Goal: Task Accomplishment & Management: Use online tool/utility

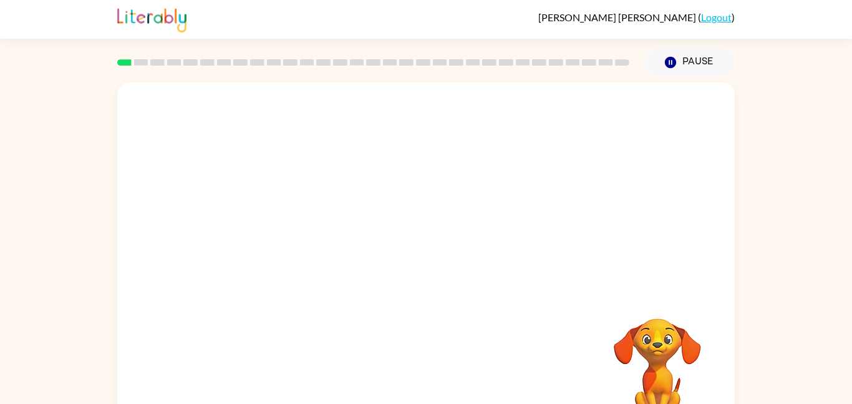
scroll to position [35, 0]
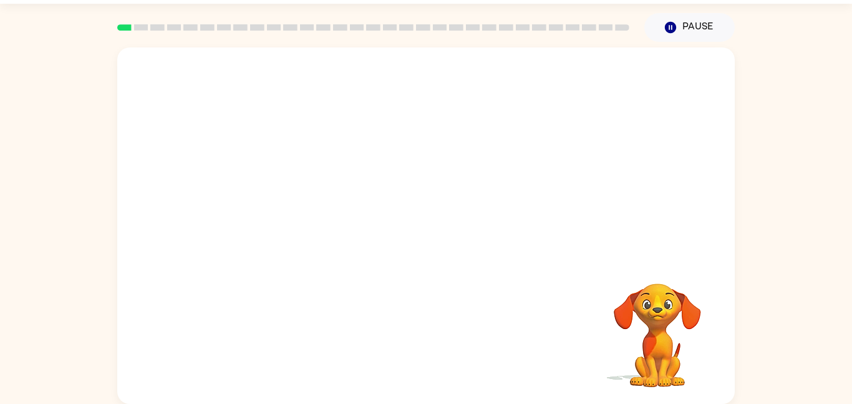
click at [306, 202] on video "Your browser must support playing .mp4 files to use Literably. Please try using…" at bounding box center [426, 152] width 618 height 210
click at [306, 202] on div at bounding box center [426, 225] width 618 height 356
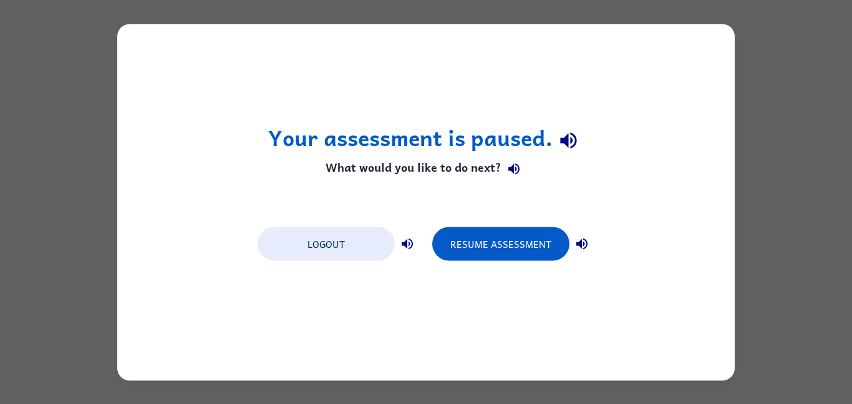
scroll to position [0, 0]
click at [541, 255] on button "Resume Assessment" at bounding box center [500, 243] width 137 height 34
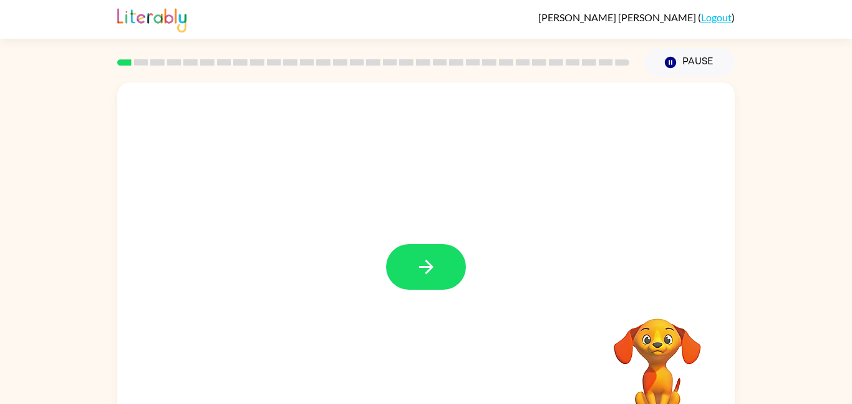
click at [467, 278] on div at bounding box center [426, 260] width 618 height 356
click at [447, 269] on button "button" at bounding box center [426, 267] width 80 height 46
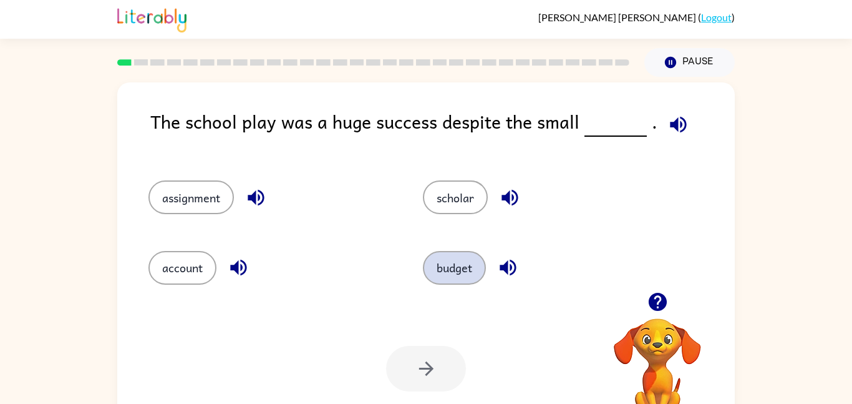
click at [454, 268] on button "budget" at bounding box center [454, 268] width 63 height 34
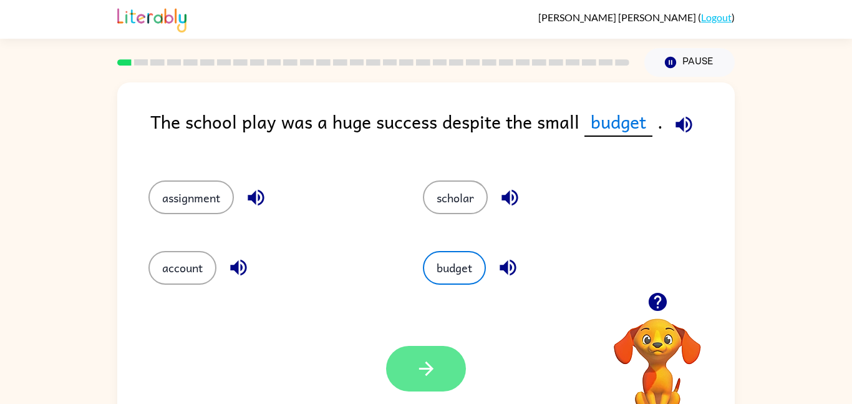
click at [407, 376] on button "button" at bounding box center [426, 369] width 80 height 46
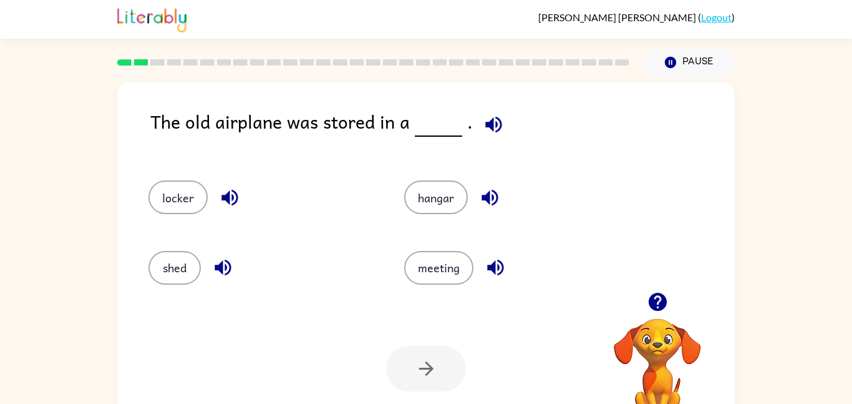
click at [200, 262] on div "shed" at bounding box center [261, 268] width 227 height 34
click at [167, 258] on button "shed" at bounding box center [174, 268] width 52 height 34
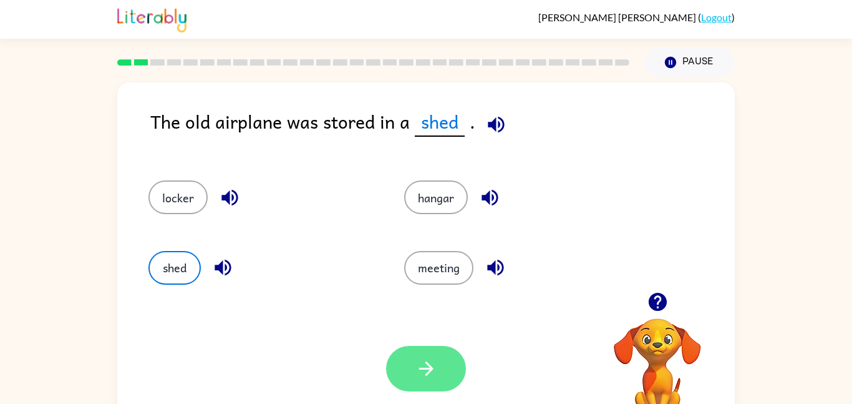
click at [440, 372] on button "button" at bounding box center [426, 369] width 80 height 46
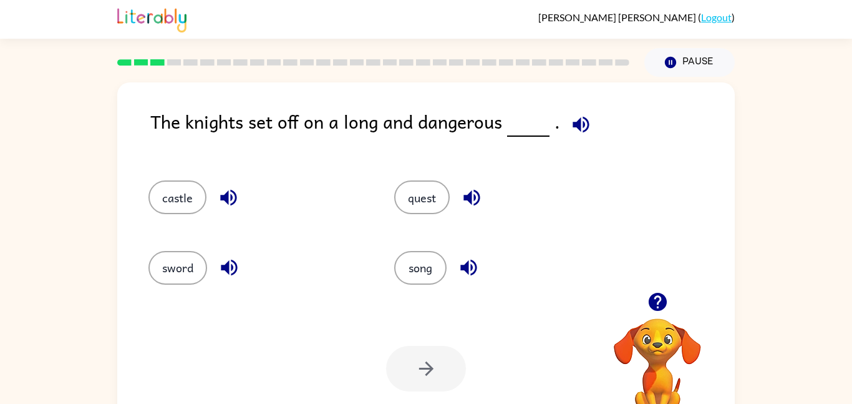
click at [568, 211] on div "quest" at bounding box center [502, 197] width 217 height 34
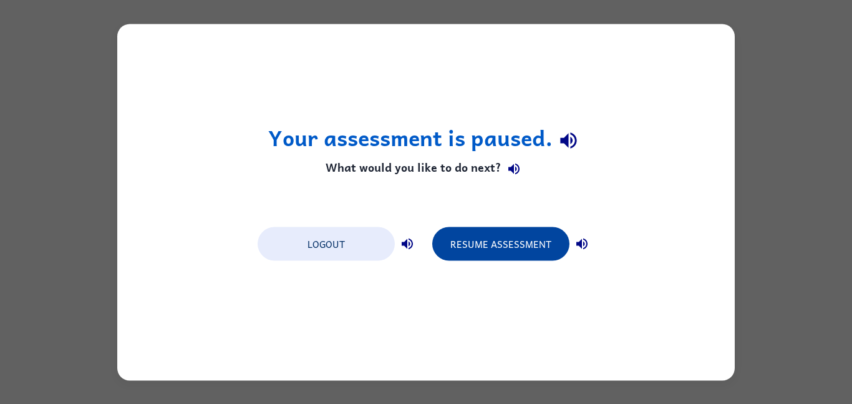
click at [464, 247] on button "Resume Assessment" at bounding box center [500, 243] width 137 height 34
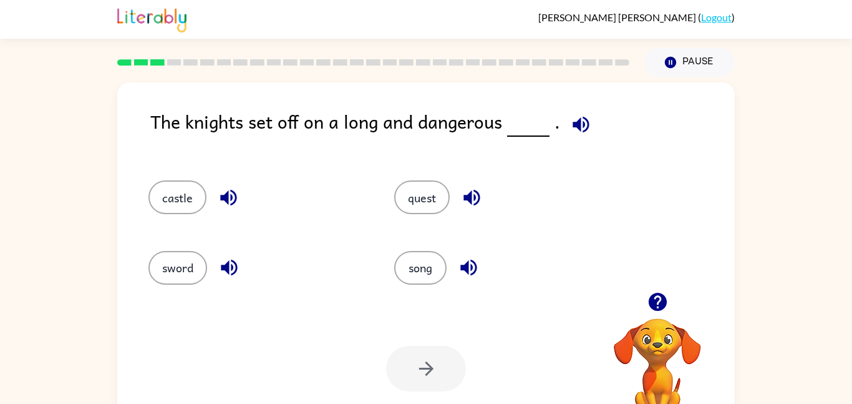
click at [445, 183] on div "quest" at bounding box center [502, 197] width 217 height 34
click at [419, 189] on button "quest" at bounding box center [422, 197] width 56 height 34
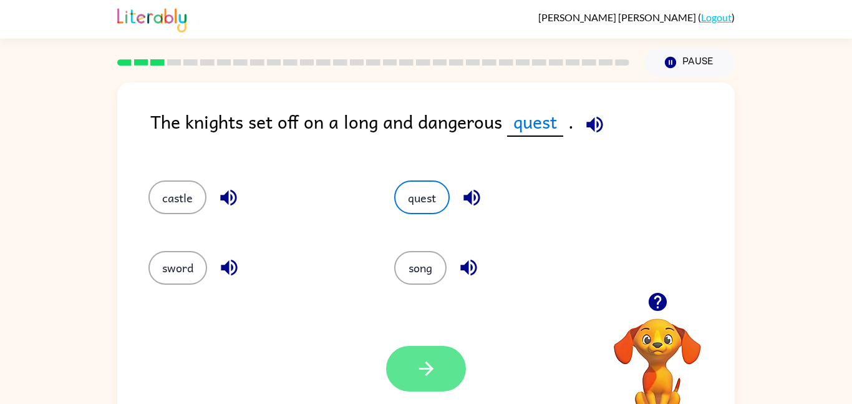
click at [420, 357] on icon "button" at bounding box center [426, 368] width 22 height 22
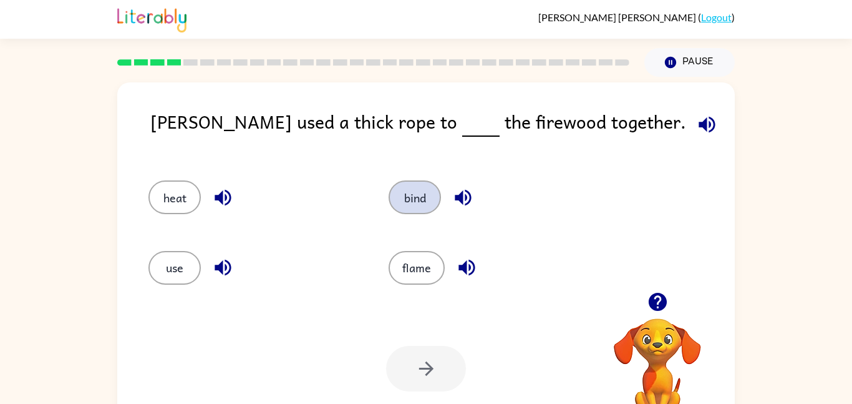
click at [414, 205] on button "bind" at bounding box center [415, 197] width 52 height 34
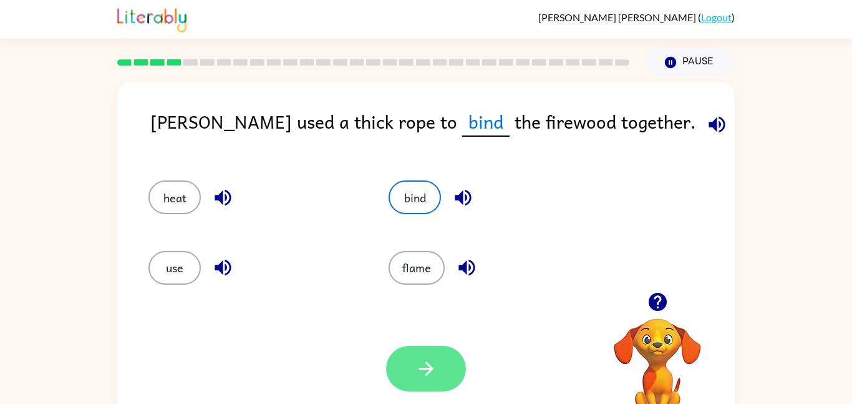
click at [404, 362] on button "button" at bounding box center [426, 369] width 80 height 46
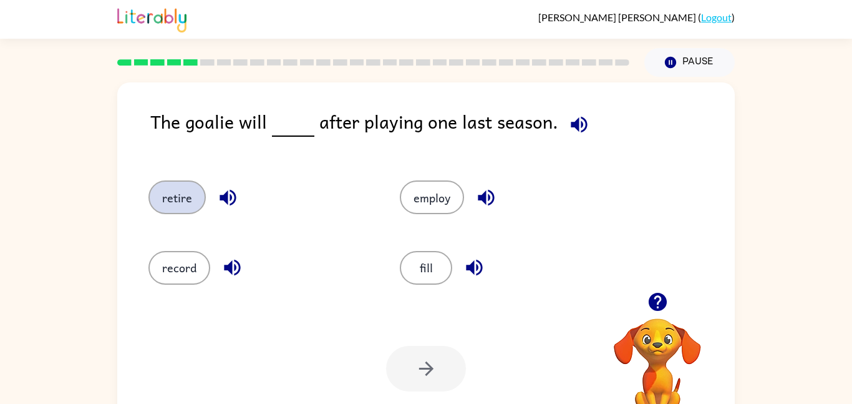
click at [167, 182] on button "retire" at bounding box center [176, 197] width 57 height 34
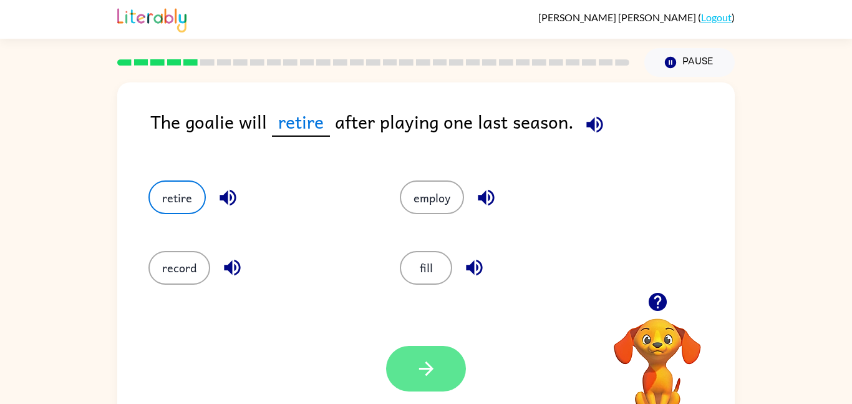
click at [422, 362] on icon "button" at bounding box center [426, 368] width 22 height 22
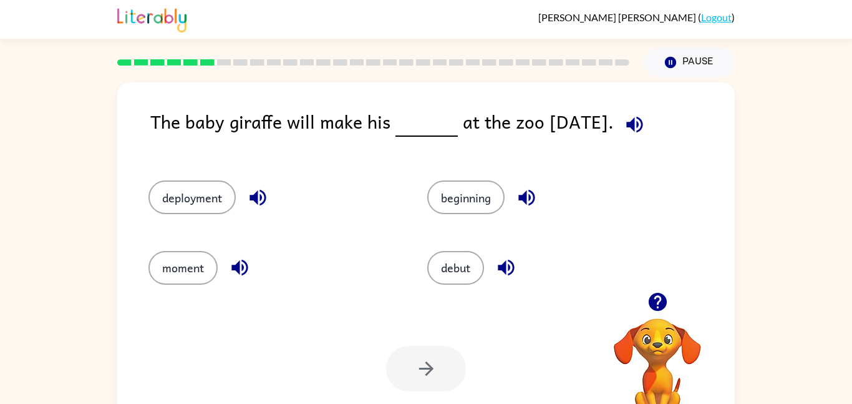
click at [231, 128] on div "The baby giraffe will make his at the zoo [DATE]." at bounding box center [442, 131] width 584 height 48
click at [442, 259] on button "debut" at bounding box center [455, 268] width 57 height 34
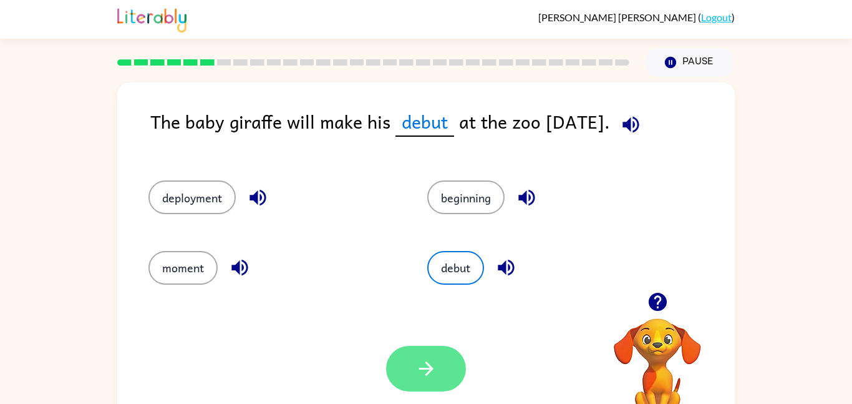
click at [400, 377] on button "button" at bounding box center [426, 369] width 80 height 46
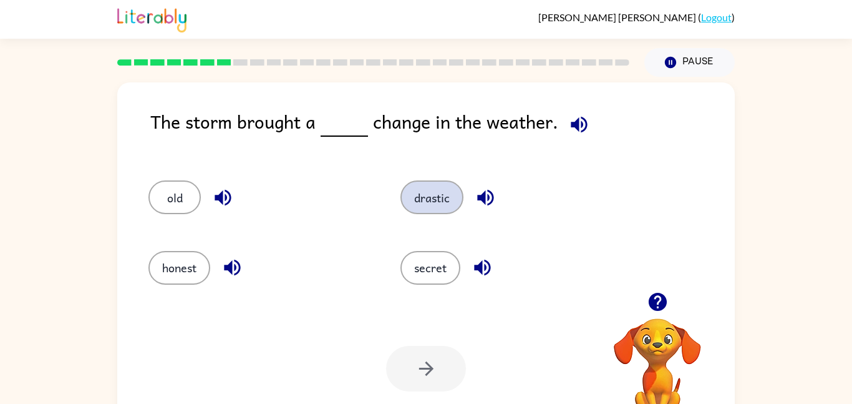
click at [422, 198] on button "drastic" at bounding box center [431, 197] width 63 height 34
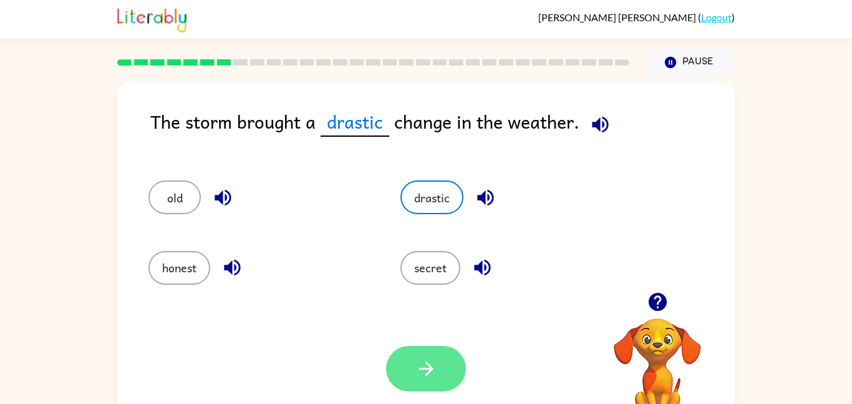
click at [430, 357] on icon "button" at bounding box center [426, 368] width 22 height 22
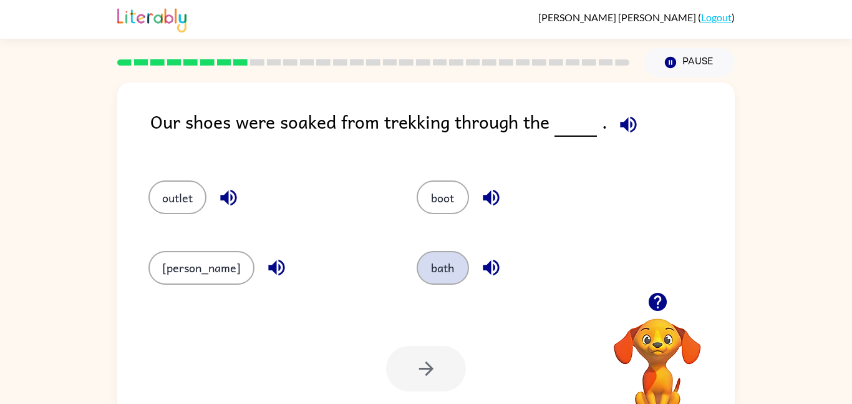
click at [434, 266] on button "bath" at bounding box center [443, 268] width 52 height 34
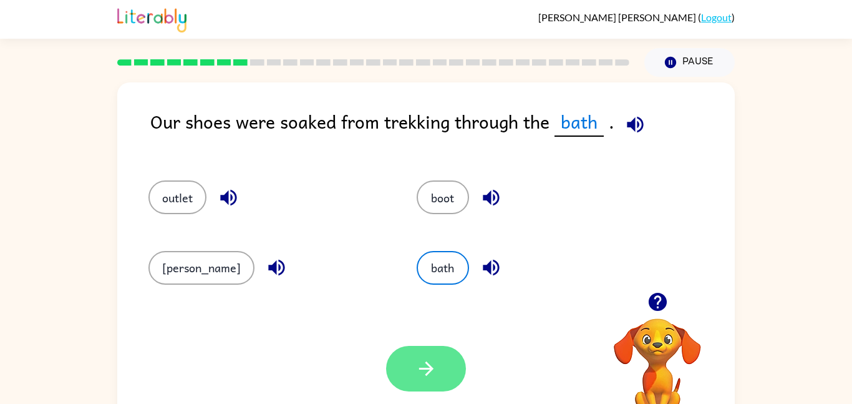
click at [420, 359] on icon "button" at bounding box center [426, 368] width 22 height 22
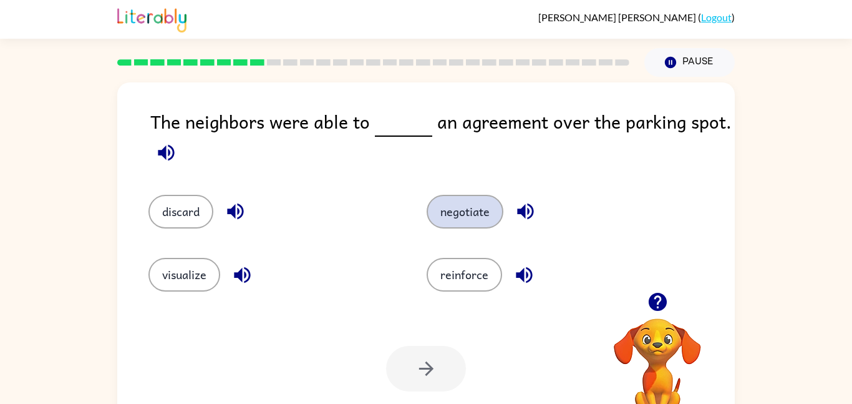
click at [465, 213] on button "negotiate" at bounding box center [465, 212] width 77 height 34
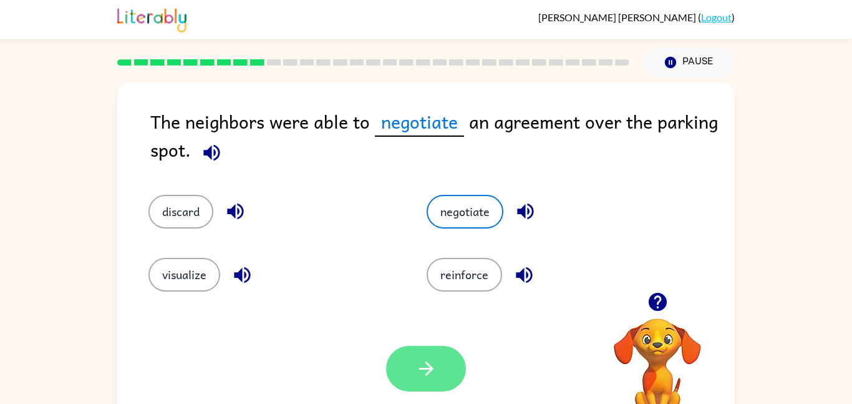
click at [403, 356] on button "button" at bounding box center [426, 369] width 80 height 46
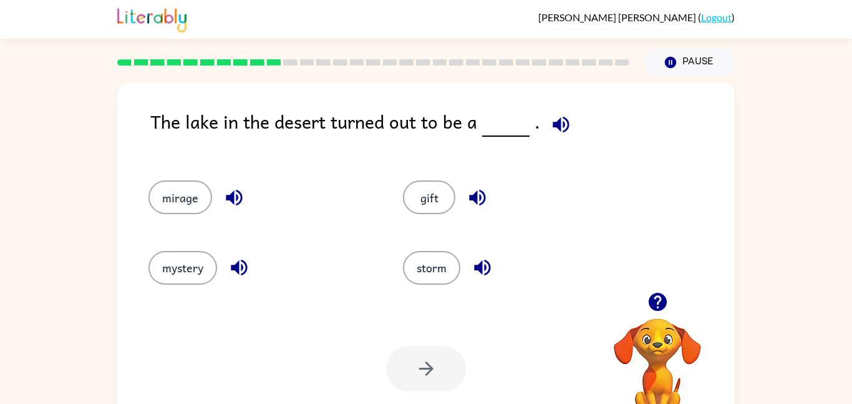
click at [159, 215] on div "mirage" at bounding box center [252, 192] width 255 height 70
click at [196, 194] on button "mirage" at bounding box center [180, 197] width 64 height 34
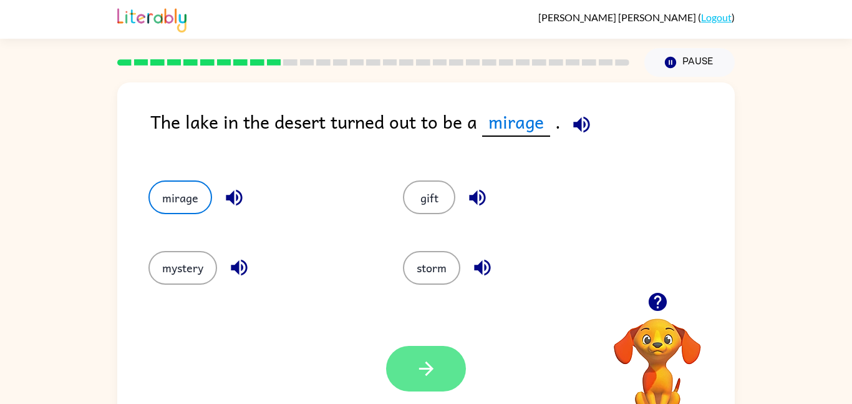
click at [452, 354] on button "button" at bounding box center [426, 369] width 80 height 46
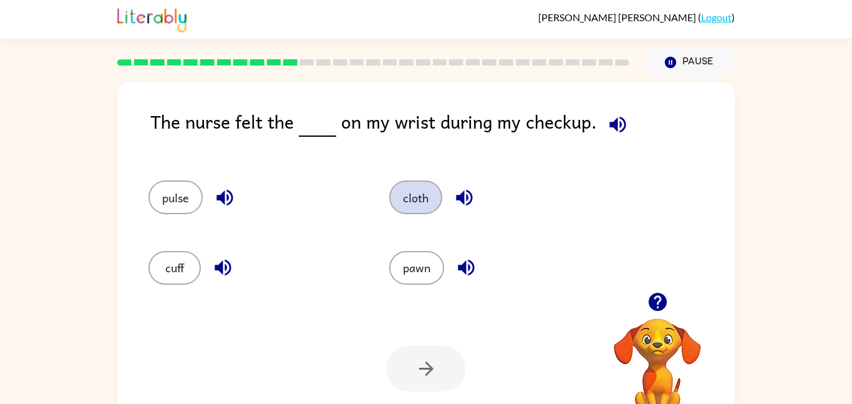
click at [412, 200] on button "cloth" at bounding box center [415, 197] width 53 height 34
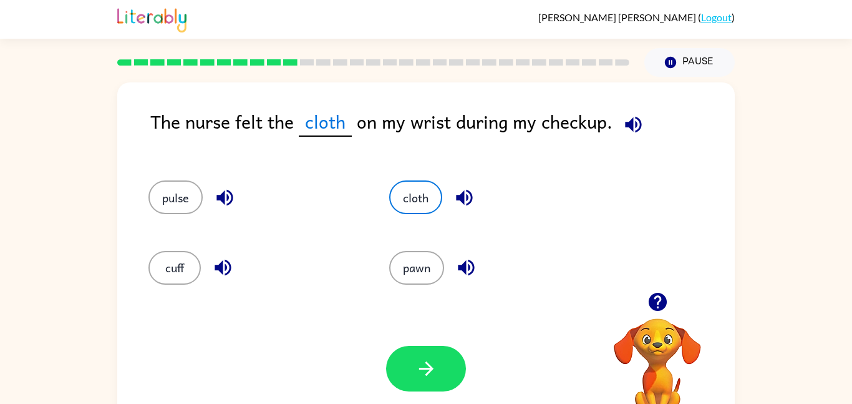
click at [151, 211] on div "pulse" at bounding box center [254, 197] width 212 height 34
click at [163, 192] on button "pulse" at bounding box center [175, 197] width 54 height 34
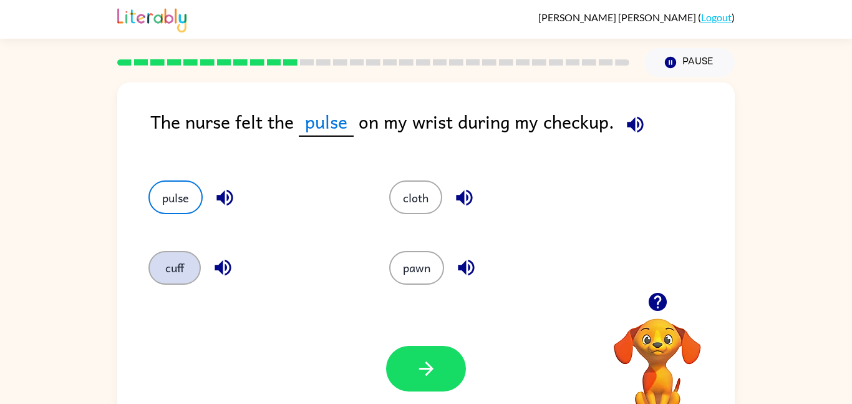
click at [198, 263] on button "cuff" at bounding box center [174, 268] width 52 height 34
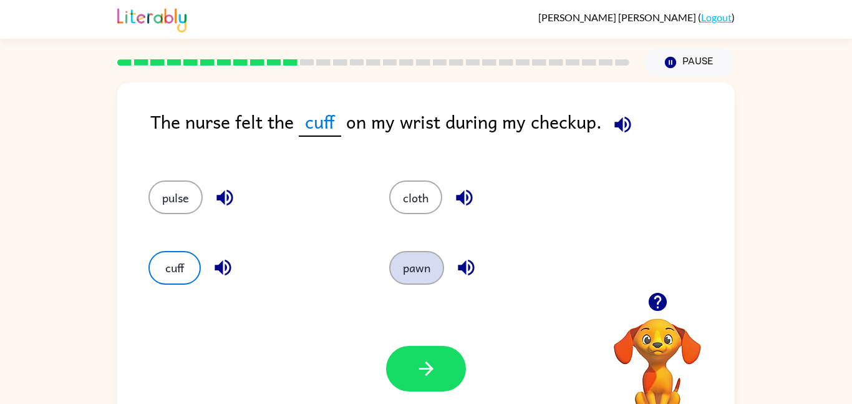
click at [411, 257] on button "pawn" at bounding box center [416, 268] width 55 height 34
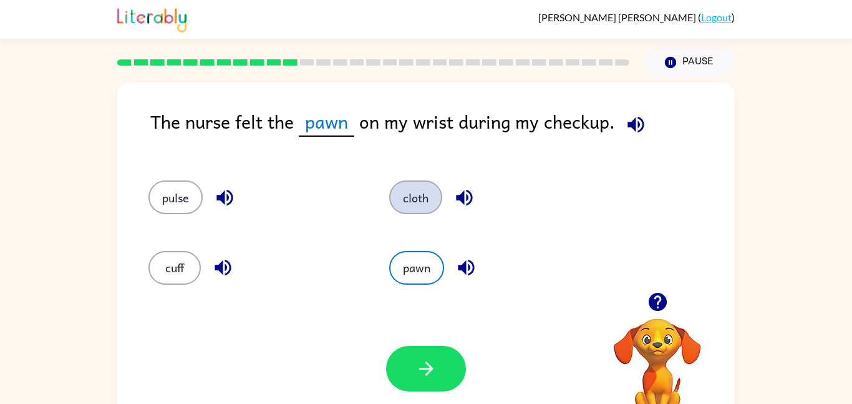
click at [410, 202] on button "cloth" at bounding box center [415, 197] width 53 height 34
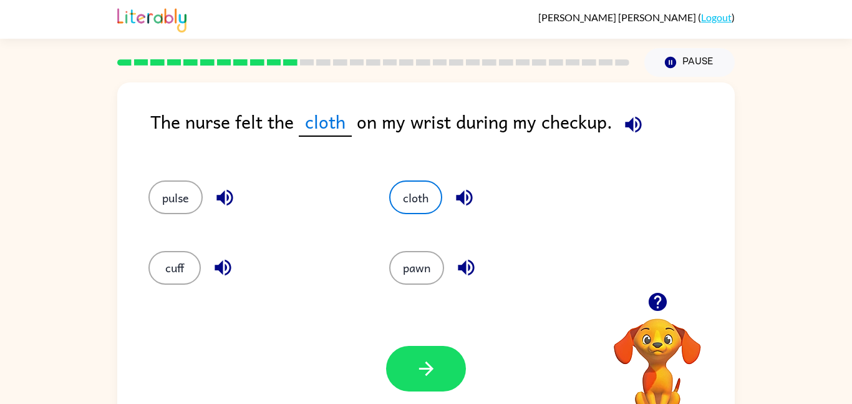
click at [187, 179] on div "pulse" at bounding box center [245, 192] width 241 height 70
click at [174, 201] on button "pulse" at bounding box center [175, 197] width 54 height 34
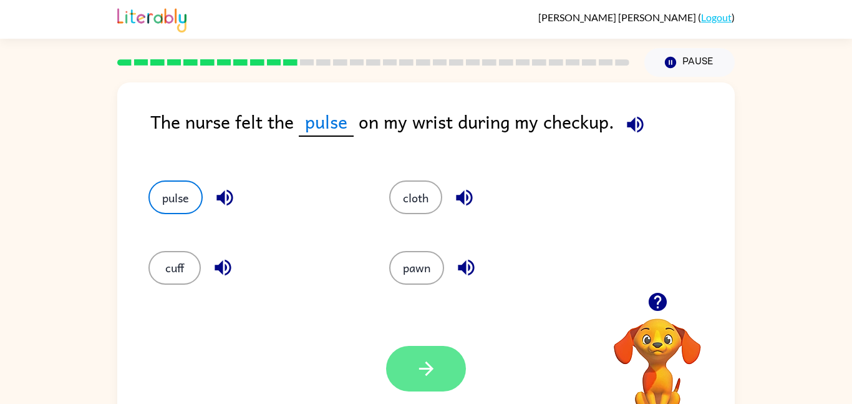
click at [437, 358] on button "button" at bounding box center [426, 369] width 80 height 46
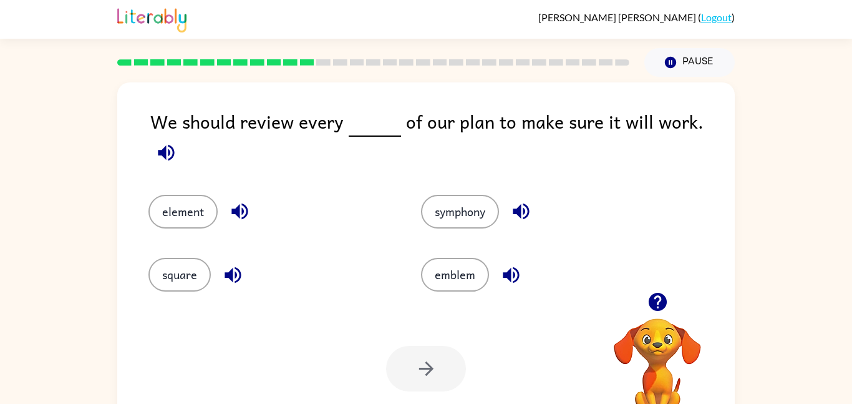
click at [619, 390] on video "Your browser must support playing .mp4 files to use Literably. Please try using…" at bounding box center [657, 361] width 125 height 125
click at [188, 198] on button "element" at bounding box center [182, 212] width 69 height 34
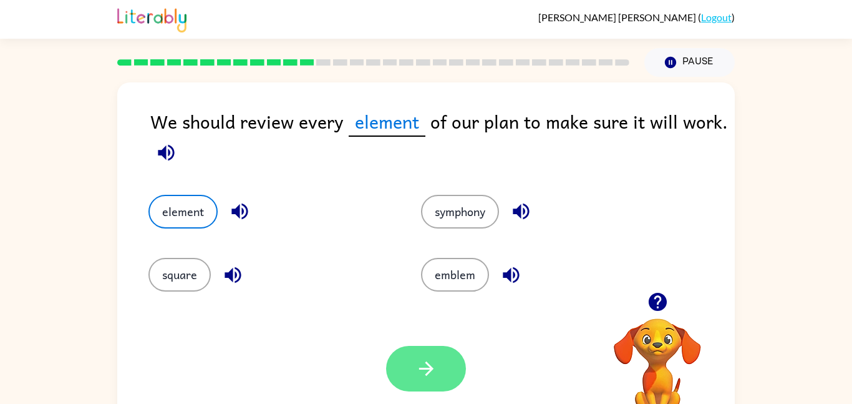
click at [446, 356] on button "button" at bounding box center [426, 369] width 80 height 46
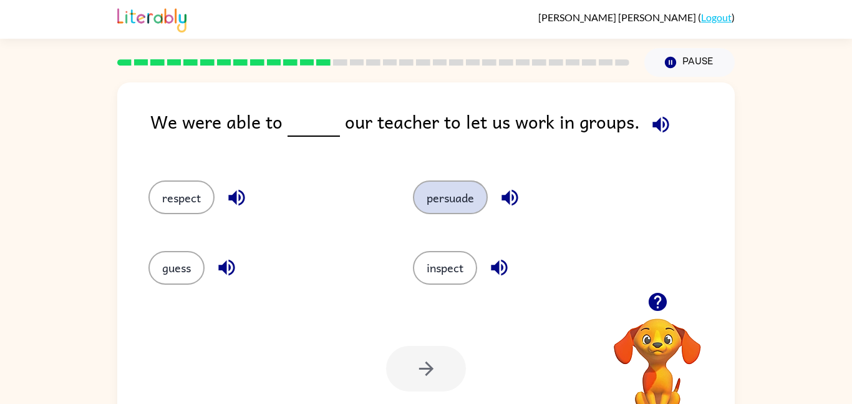
click at [437, 187] on button "persuade" at bounding box center [450, 197] width 75 height 34
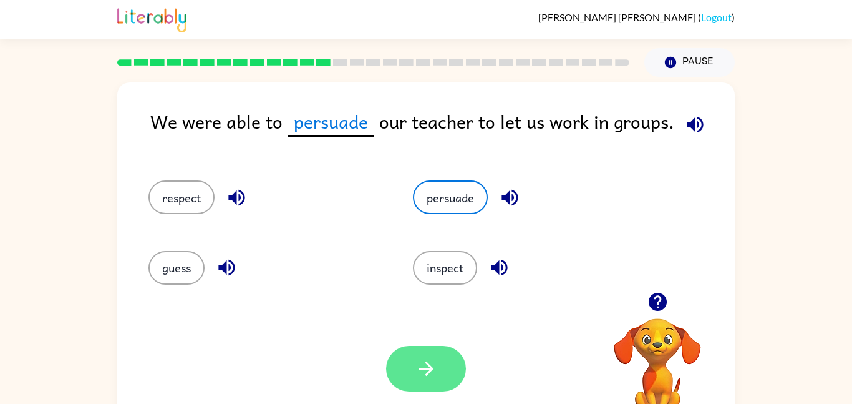
click at [435, 352] on button "button" at bounding box center [426, 369] width 80 height 46
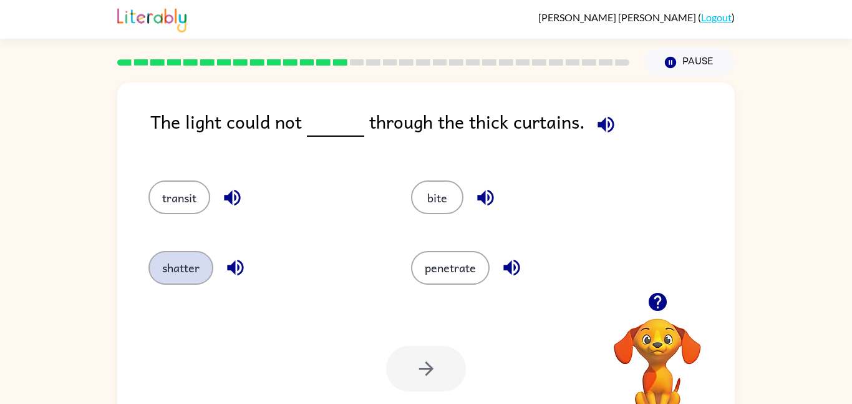
click at [200, 251] on button "shatter" at bounding box center [180, 268] width 65 height 34
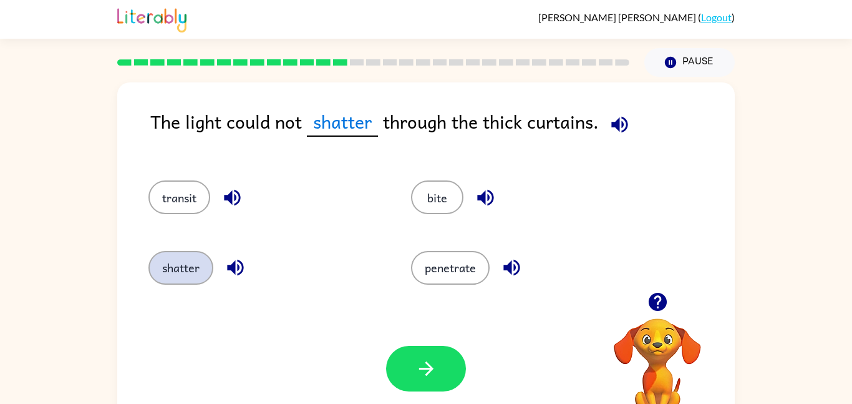
click at [200, 251] on button "shatter" at bounding box center [180, 268] width 65 height 34
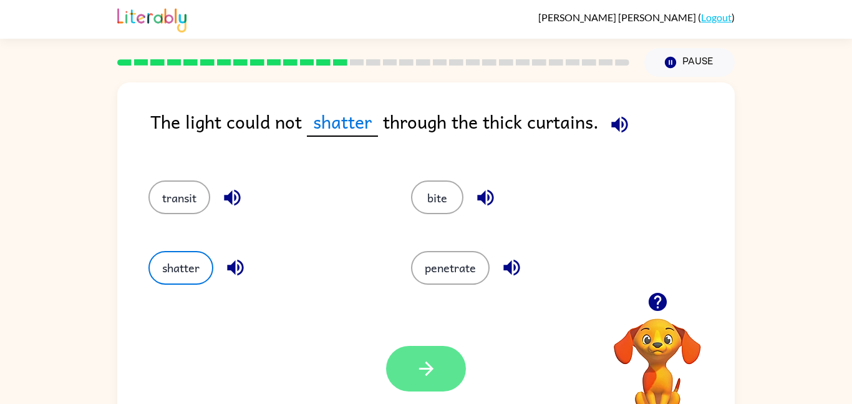
click at [412, 374] on button "button" at bounding box center [426, 369] width 80 height 46
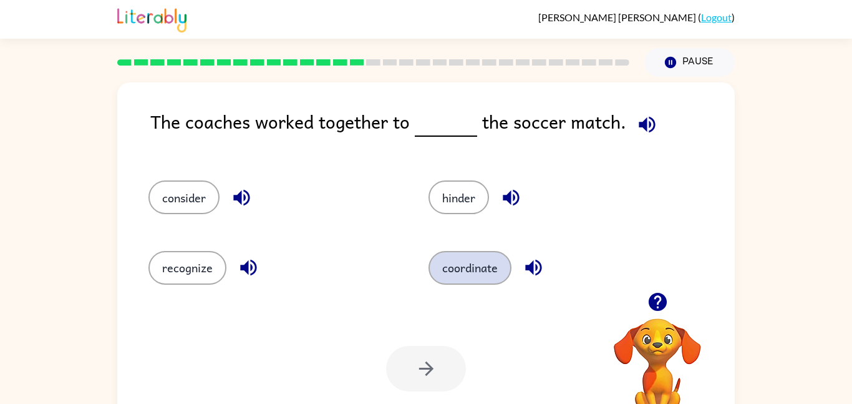
click at [459, 269] on button "coordinate" at bounding box center [470, 268] width 83 height 34
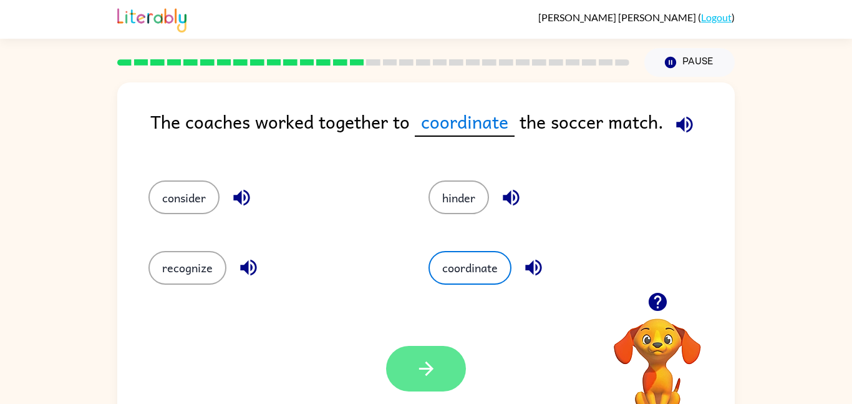
click at [435, 390] on button "button" at bounding box center [426, 369] width 80 height 46
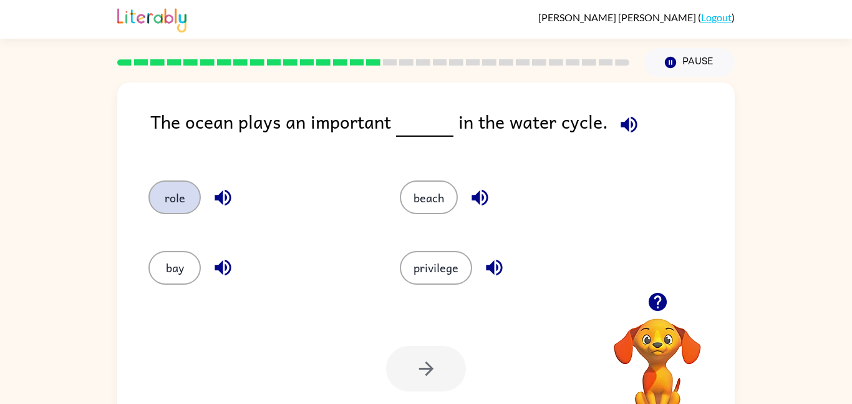
click at [160, 195] on button "role" at bounding box center [174, 197] width 52 height 34
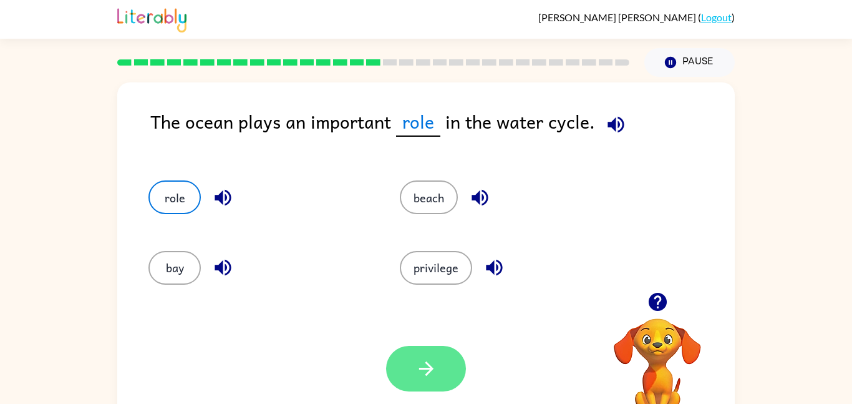
click at [454, 352] on button "button" at bounding box center [426, 369] width 80 height 46
click at [454, 352] on div at bounding box center [426, 369] width 80 height 46
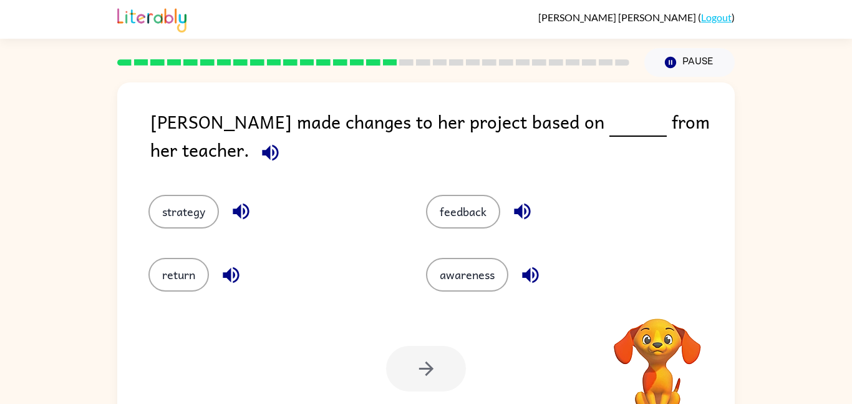
click at [454, 352] on div at bounding box center [426, 369] width 80 height 46
click at [399, 236] on div "return" at bounding box center [264, 265] width 278 height 63
click at [430, 196] on button "feedback" at bounding box center [463, 212] width 74 height 34
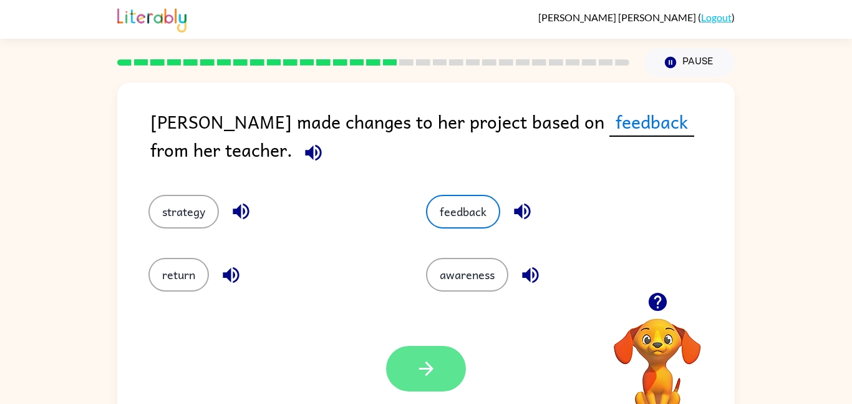
click at [420, 359] on icon "button" at bounding box center [426, 368] width 22 height 22
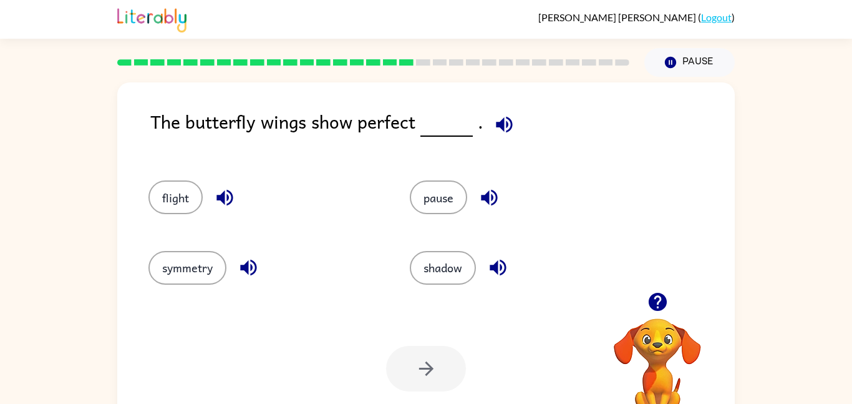
click at [649, 240] on div "flight pause symmetry shadow" at bounding box center [426, 227] width 593 height 130
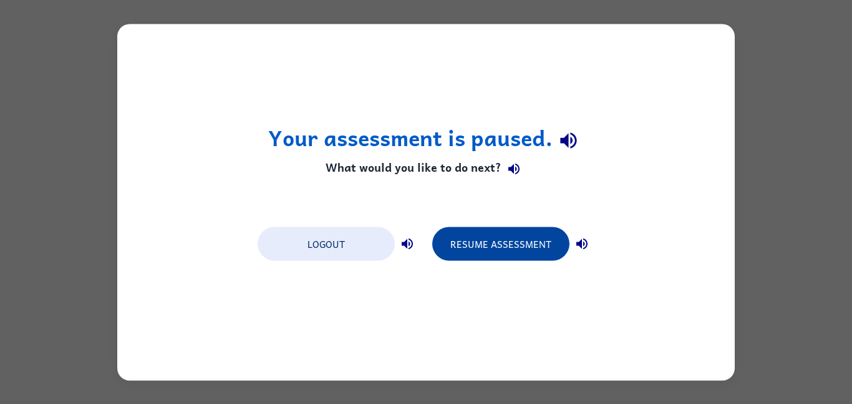
click at [470, 250] on button "Resume Assessment" at bounding box center [500, 243] width 137 height 34
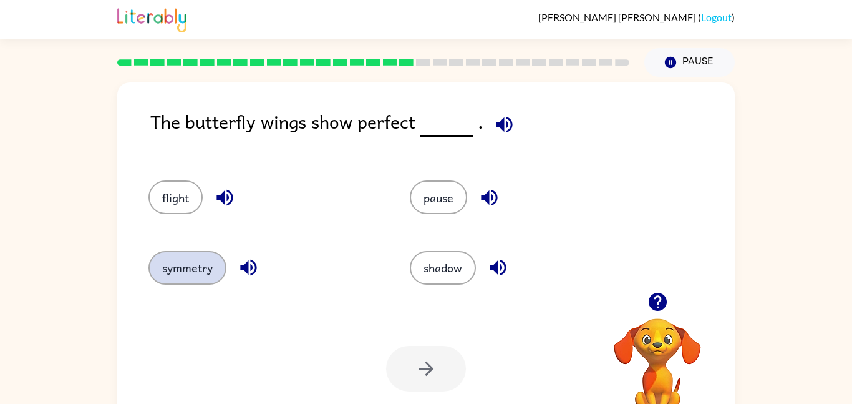
click at [198, 267] on button "symmetry" at bounding box center [187, 268] width 78 height 34
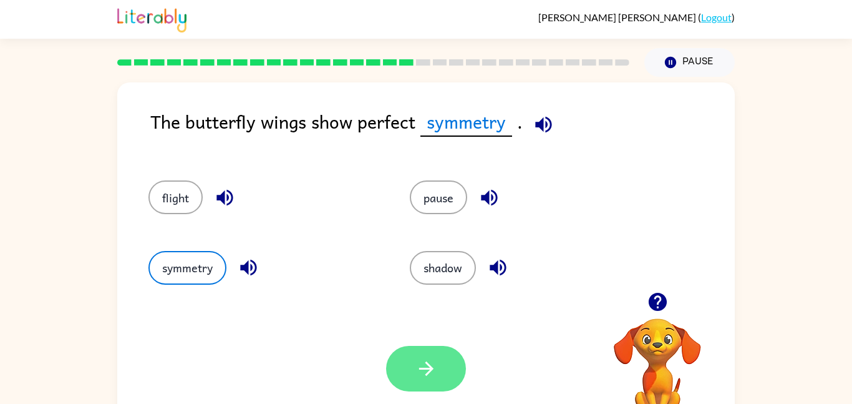
click at [420, 356] on button "button" at bounding box center [426, 369] width 80 height 46
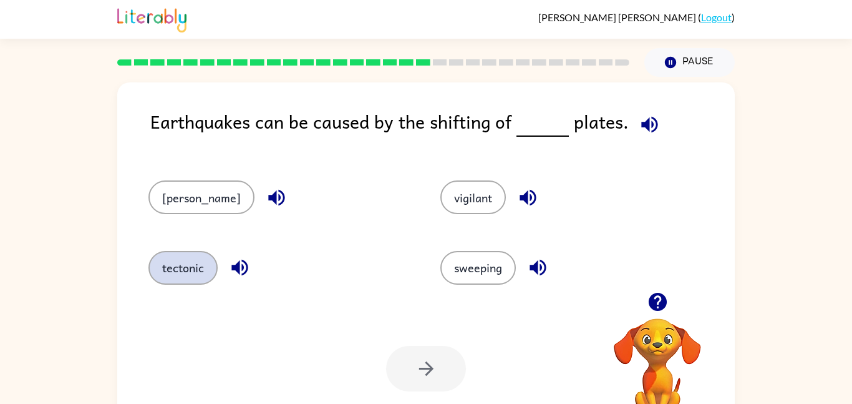
click at [210, 260] on button "tectonic" at bounding box center [182, 268] width 69 height 34
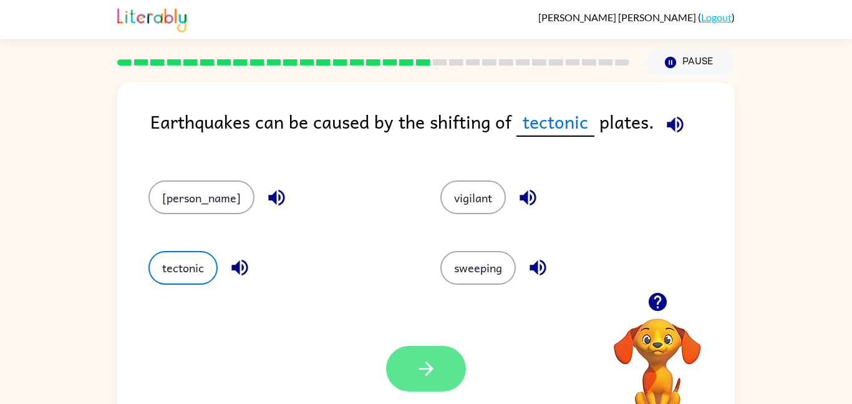
click at [434, 383] on button "button" at bounding box center [426, 369] width 80 height 46
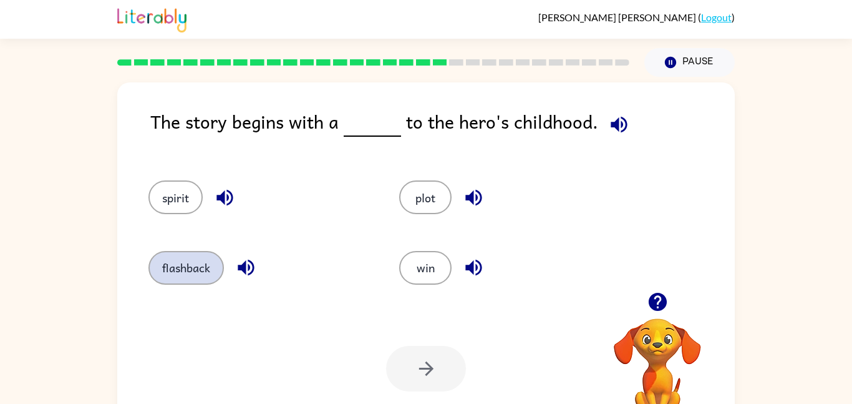
click at [192, 275] on button "flashback" at bounding box center [185, 268] width 75 height 34
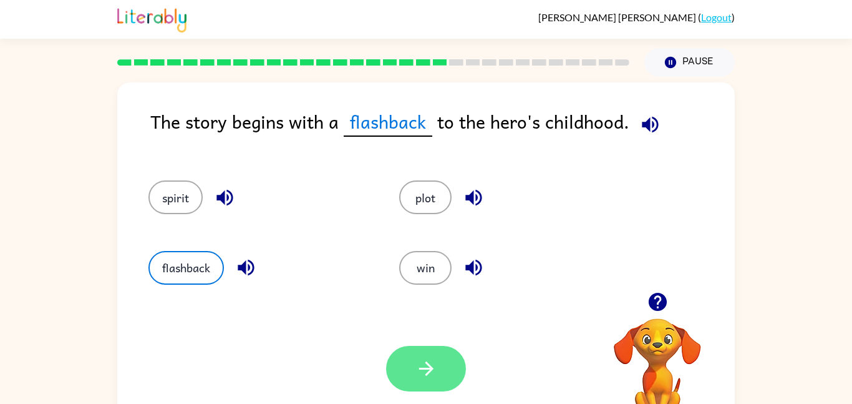
click at [434, 367] on icon "button" at bounding box center [426, 368] width 22 height 22
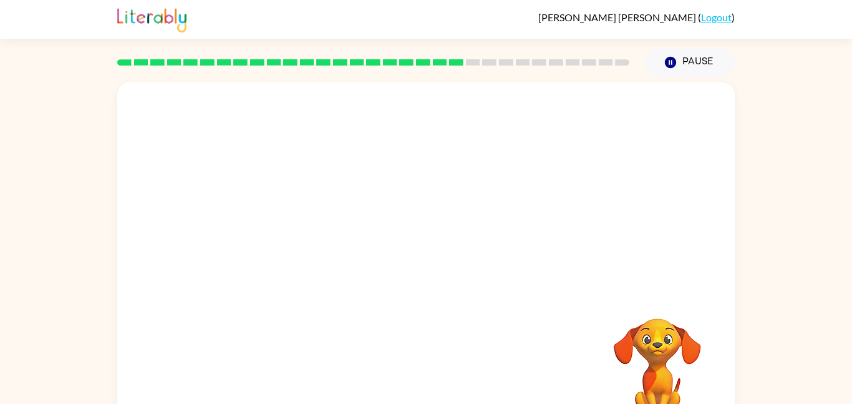
click at [488, 210] on video "Your browser must support playing .mp4 files to use Literably. Please try using…" at bounding box center [426, 187] width 618 height 210
click at [457, 261] on button "button" at bounding box center [426, 267] width 80 height 46
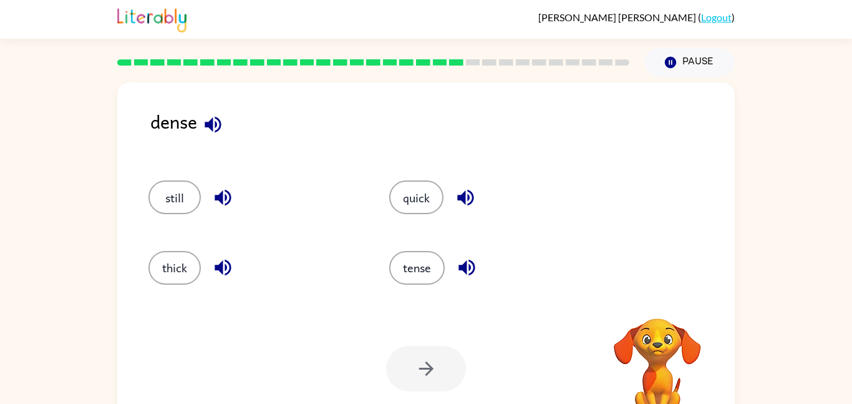
click at [457, 261] on icon "button" at bounding box center [467, 267] width 22 height 22
click at [485, 271] on div "tense" at bounding box center [495, 268] width 212 height 34
click at [478, 271] on icon "button" at bounding box center [467, 267] width 22 height 22
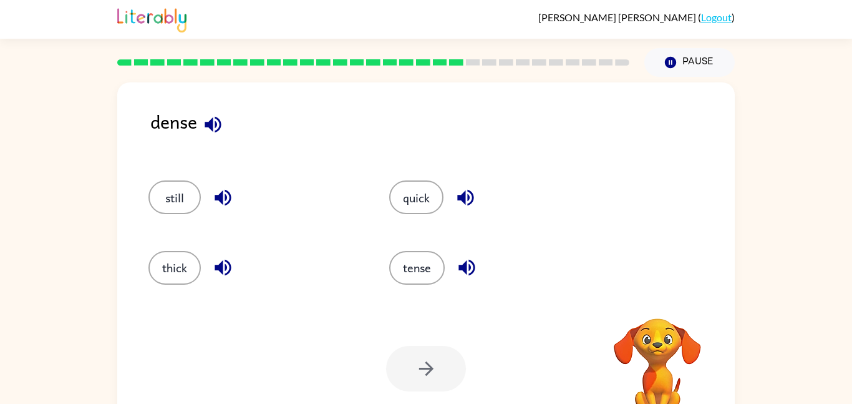
click at [478, 271] on icon "button" at bounding box center [467, 267] width 22 height 22
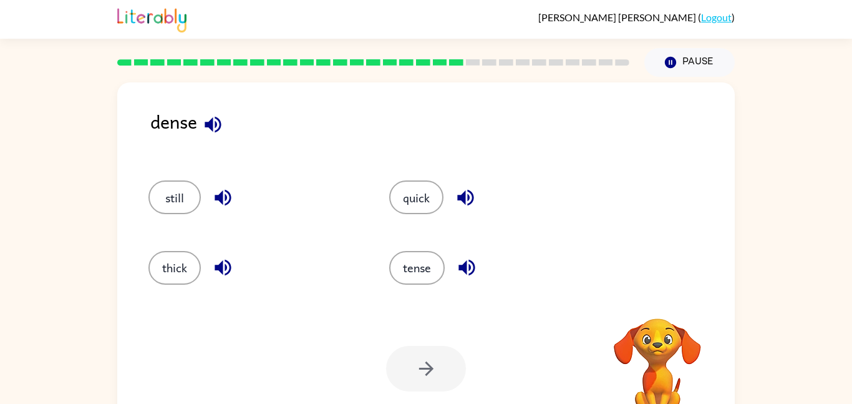
click at [478, 271] on icon "button" at bounding box center [467, 267] width 22 height 22
click at [189, 273] on button "thick" at bounding box center [174, 268] width 52 height 34
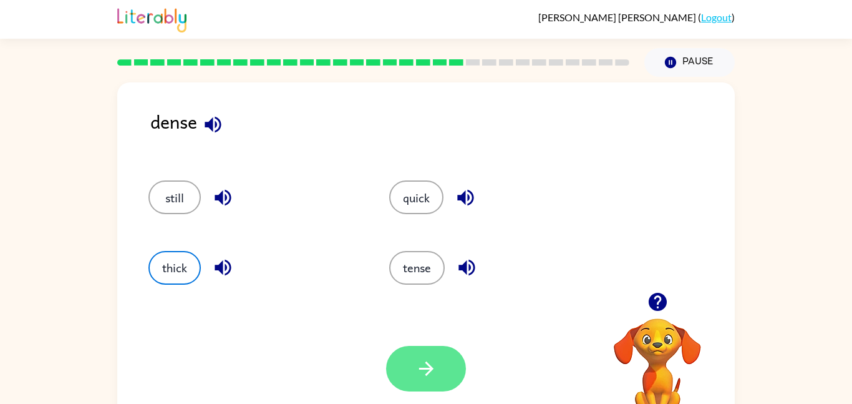
click at [390, 366] on button "button" at bounding box center [426, 369] width 80 height 46
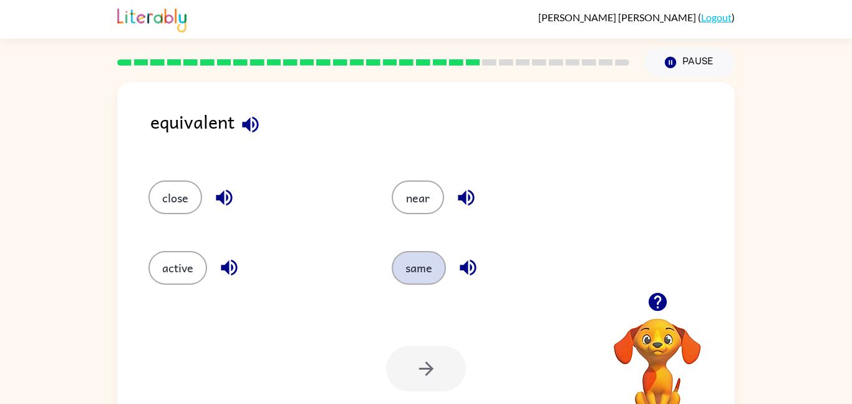
click at [427, 262] on button "same" at bounding box center [419, 268] width 54 height 34
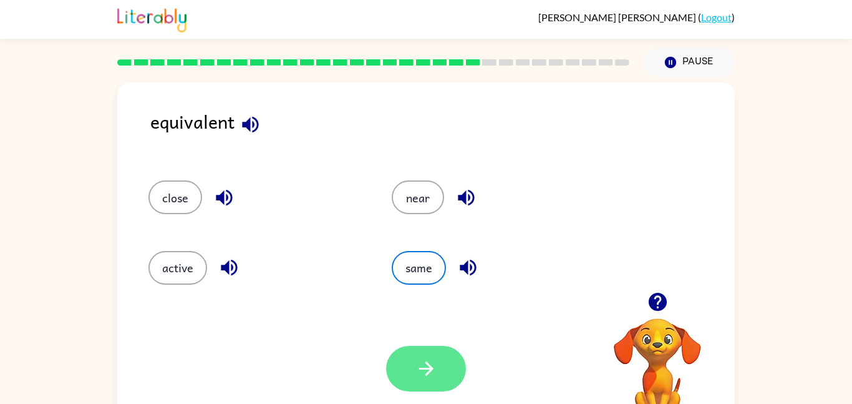
click at [447, 372] on button "button" at bounding box center [426, 369] width 80 height 46
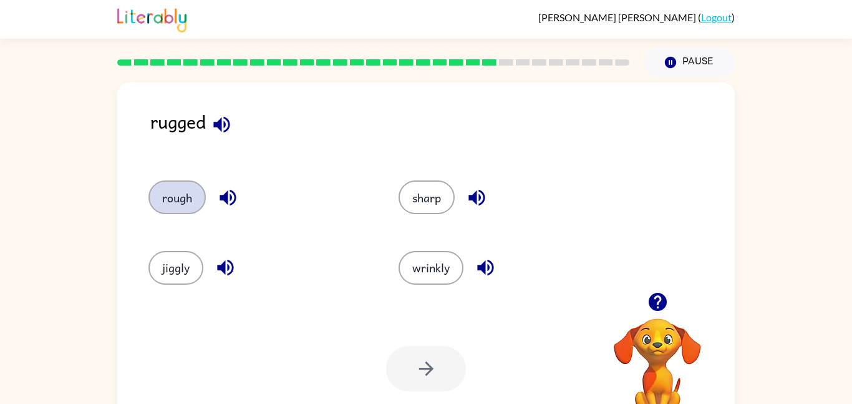
click at [179, 192] on button "rough" at bounding box center [176, 197] width 57 height 34
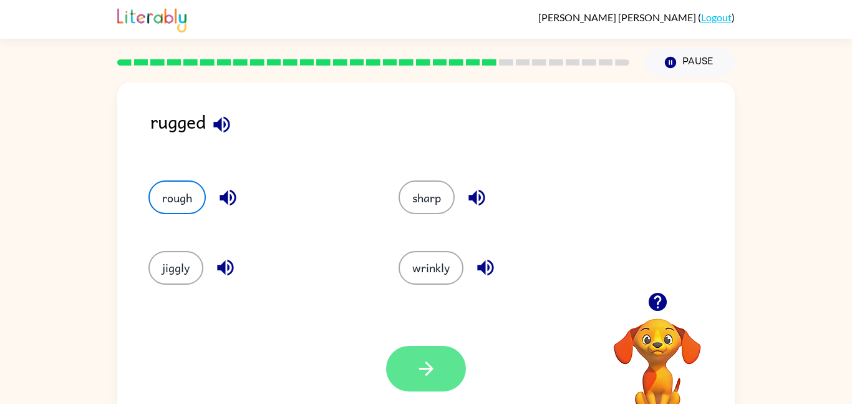
click at [401, 363] on button "button" at bounding box center [426, 369] width 80 height 46
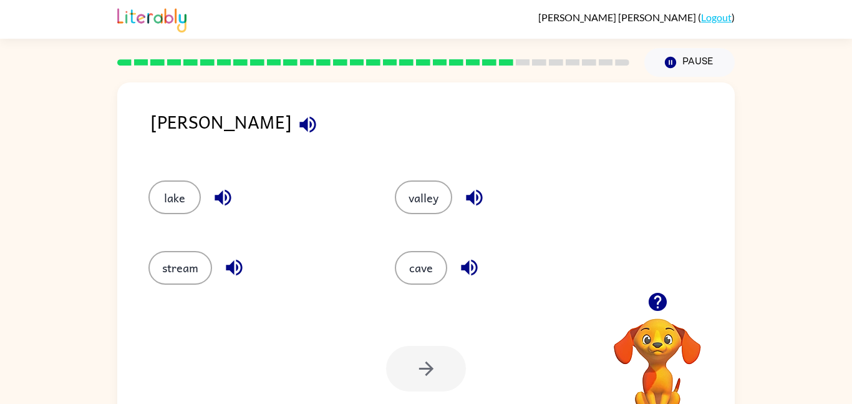
click at [299, 124] on icon "button" at bounding box center [307, 124] width 16 height 16
click at [216, 196] on icon "button" at bounding box center [223, 198] width 16 height 16
click at [234, 263] on icon "button" at bounding box center [234, 267] width 16 height 16
click at [459, 258] on icon "button" at bounding box center [469, 267] width 22 height 22
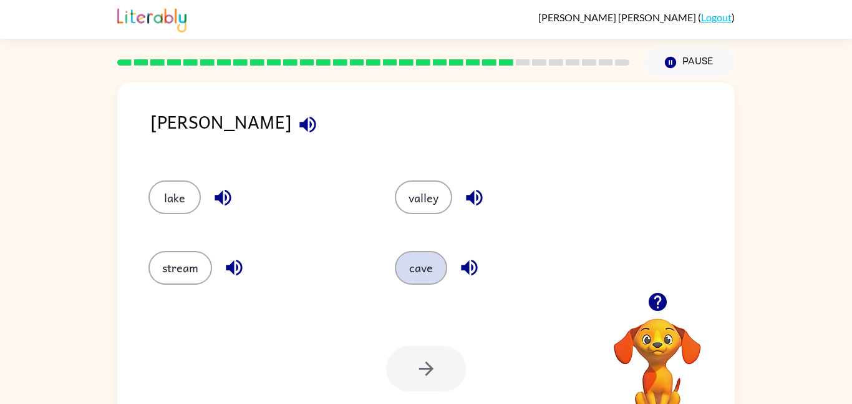
click at [404, 253] on button "cave" at bounding box center [421, 268] width 52 height 34
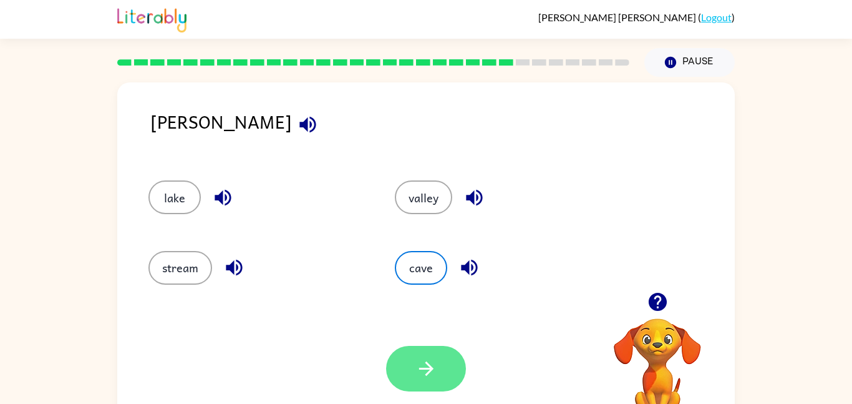
click at [444, 367] on button "button" at bounding box center [426, 369] width 80 height 46
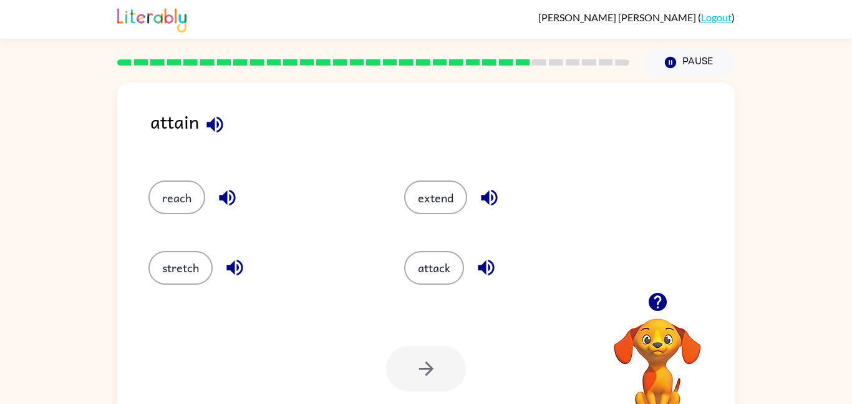
click at [219, 114] on icon "button" at bounding box center [215, 125] width 22 height 22
click at [427, 188] on button "extend" at bounding box center [435, 197] width 63 height 34
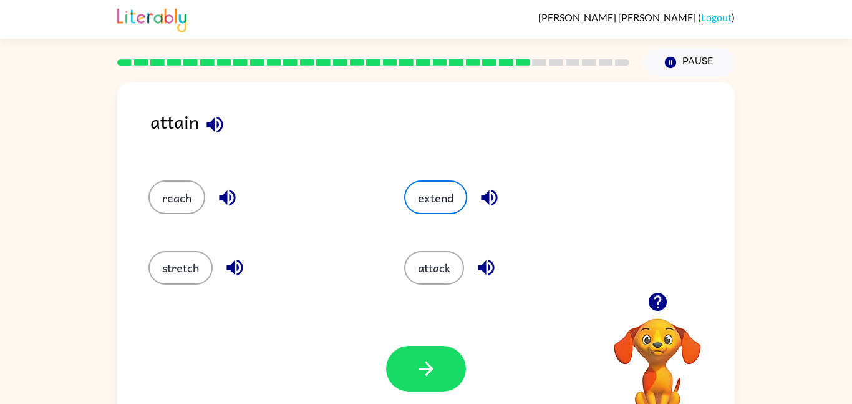
click at [449, 342] on div "Your browser must support playing .mp4 files to use Literably. Please try using…" at bounding box center [426, 368] width 618 height 140
click at [438, 390] on button "button" at bounding box center [426, 369] width 80 height 46
click at [438, 390] on div at bounding box center [426, 369] width 80 height 46
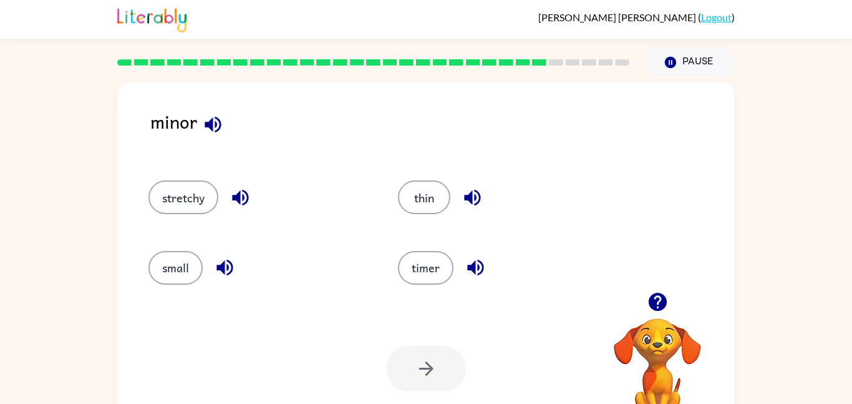
click at [213, 136] on button "button" at bounding box center [213, 125] width 32 height 32
click at [179, 253] on button "small" at bounding box center [175, 268] width 54 height 34
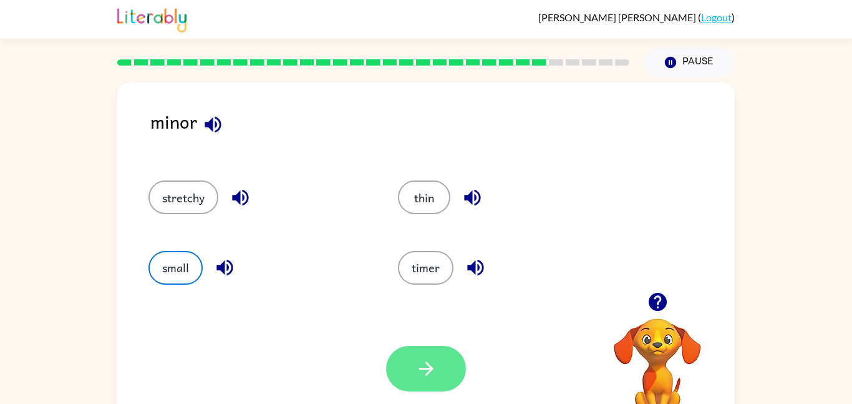
click at [426, 351] on button "button" at bounding box center [426, 369] width 80 height 46
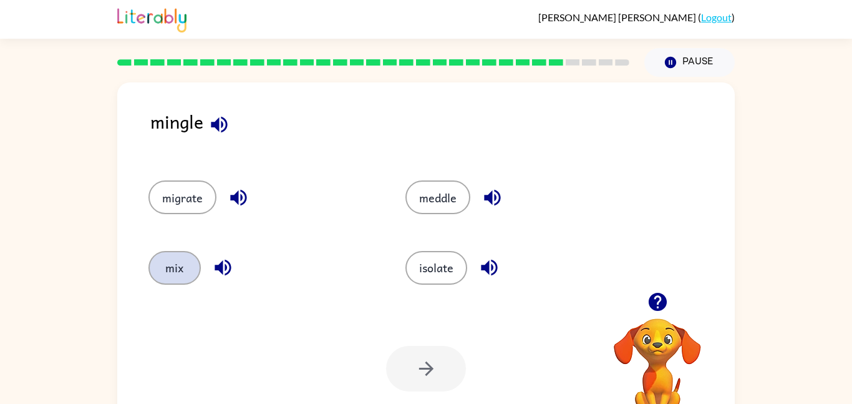
click at [174, 263] on button "mix" at bounding box center [174, 268] width 52 height 34
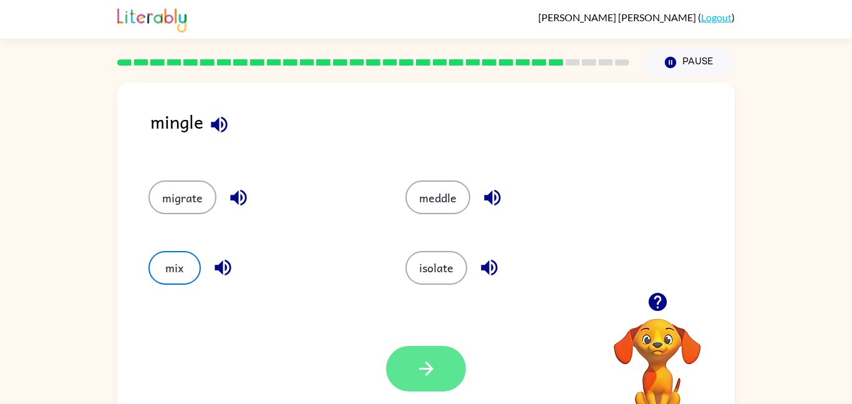
click at [440, 367] on button "button" at bounding box center [426, 369] width 80 height 46
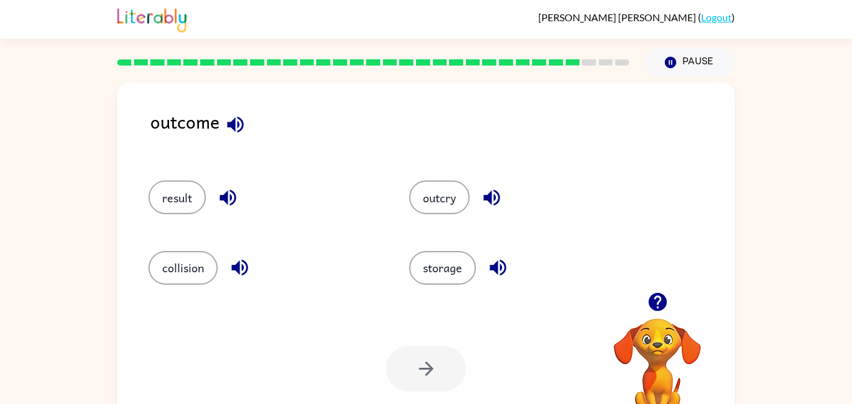
click at [235, 119] on icon "button" at bounding box center [235, 124] width 16 height 16
click at [169, 211] on button "result" at bounding box center [176, 197] width 57 height 34
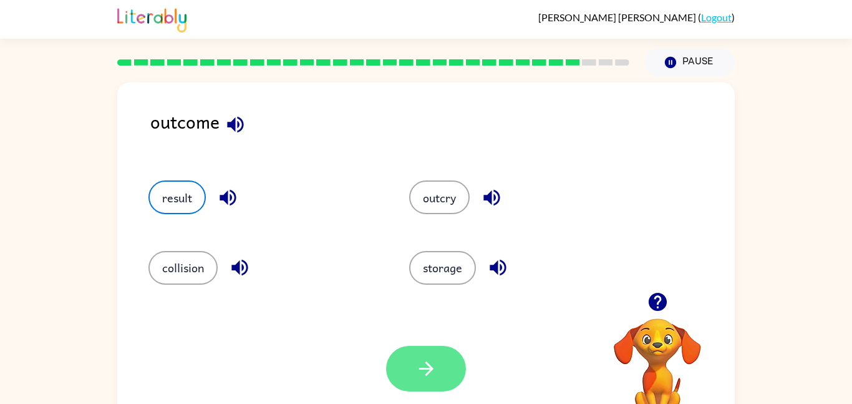
click at [434, 376] on icon "button" at bounding box center [426, 368] width 22 height 22
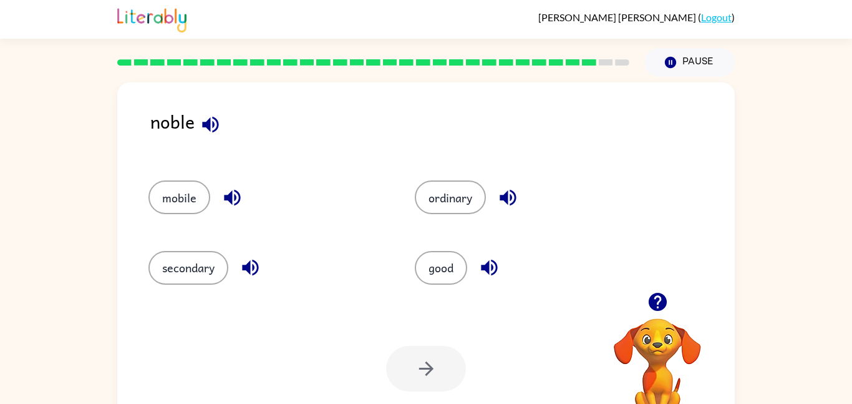
click at [201, 122] on icon "button" at bounding box center [211, 125] width 22 height 22
click at [437, 271] on button "good" at bounding box center [441, 268] width 52 height 34
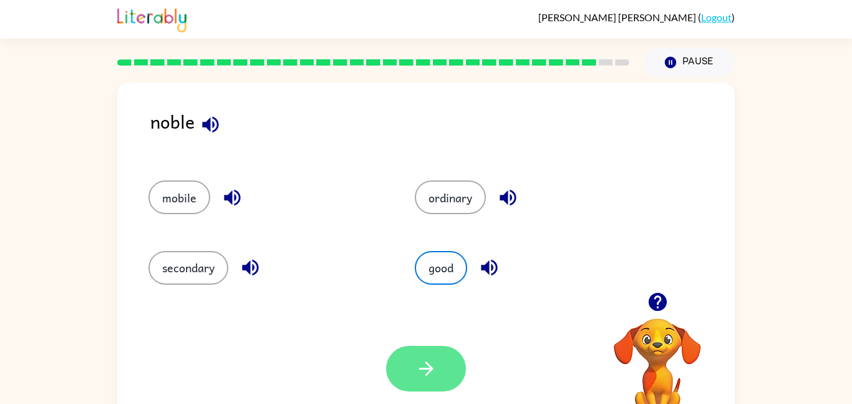
click at [421, 369] on icon "button" at bounding box center [426, 368] width 14 height 14
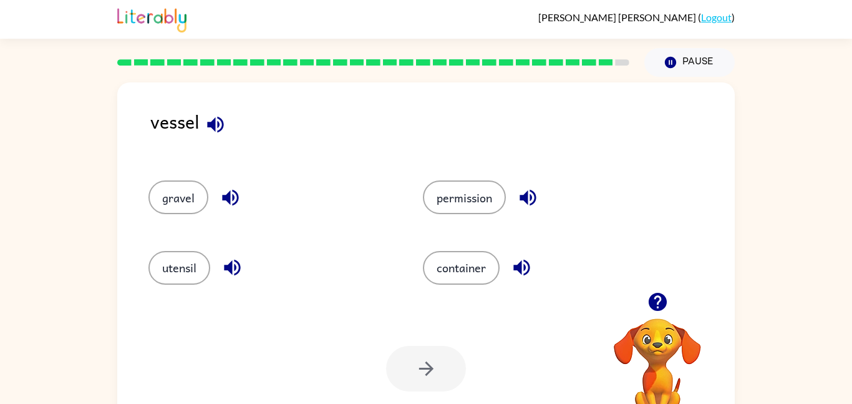
click at [210, 130] on icon "button" at bounding box center [216, 125] width 22 height 22
click at [193, 185] on button "gravel" at bounding box center [178, 197] width 60 height 34
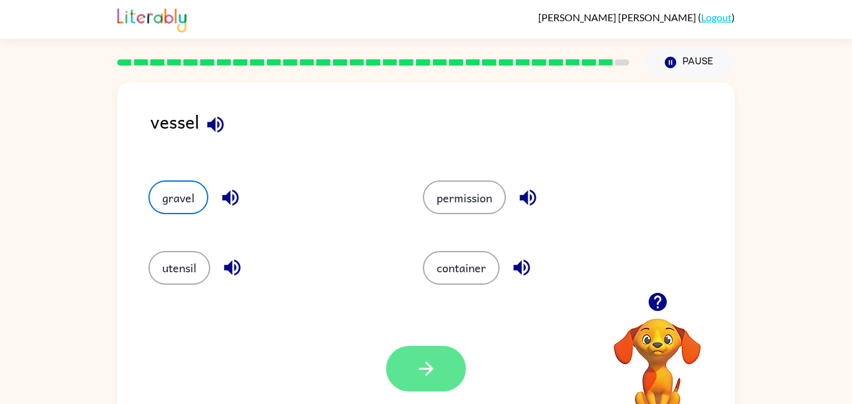
click at [411, 362] on button "button" at bounding box center [426, 369] width 80 height 46
